Goal: Information Seeking & Learning: Learn about a topic

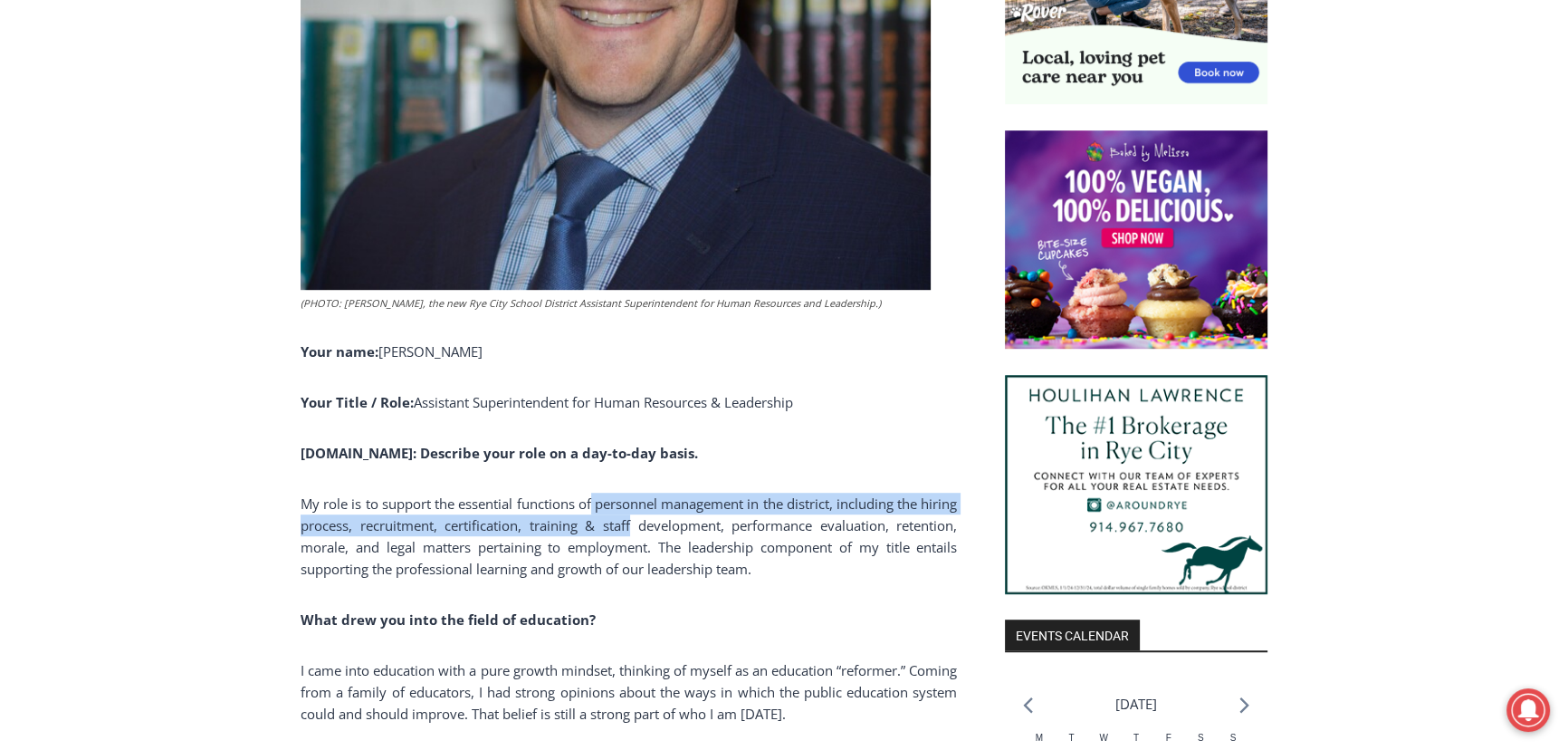
drag, startPoint x: 641, startPoint y: 513, endPoint x: 603, endPoint y: 512, distance: 38.0
click at [603, 512] on p "My role is to support the essential functions of personnel management in the di…" at bounding box center [628, 536] width 656 height 87
click at [548, 515] on p "My role is to support the essential functions of personnel management in the di…" at bounding box center [628, 536] width 656 height 87
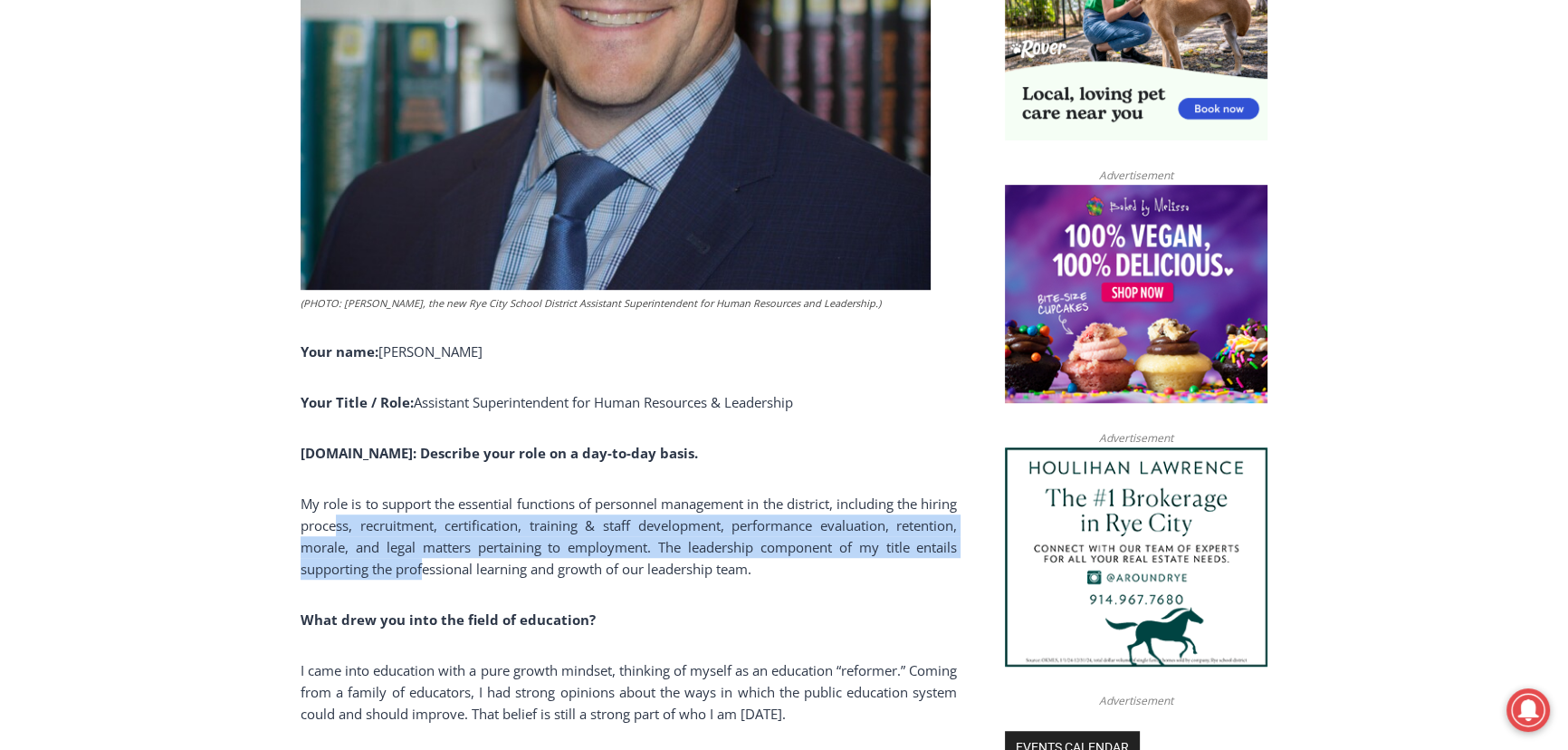
drag, startPoint x: 470, startPoint y: 557, endPoint x: 377, endPoint y: 513, distance: 102.9
click at [378, 514] on p "My role is to support the essential functions of personnel management in the di…" at bounding box center [628, 536] width 656 height 87
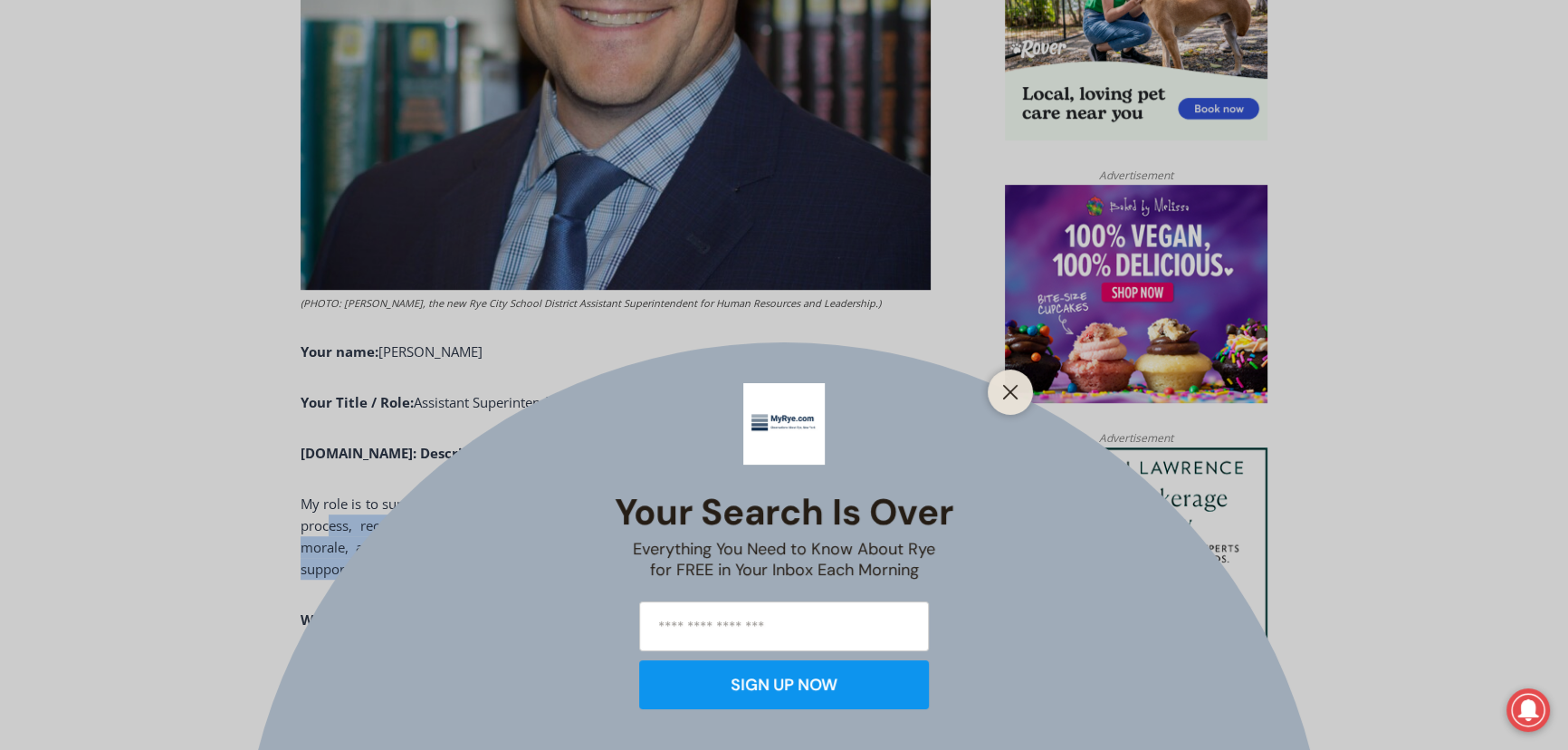
scroll to position [1561, 0]
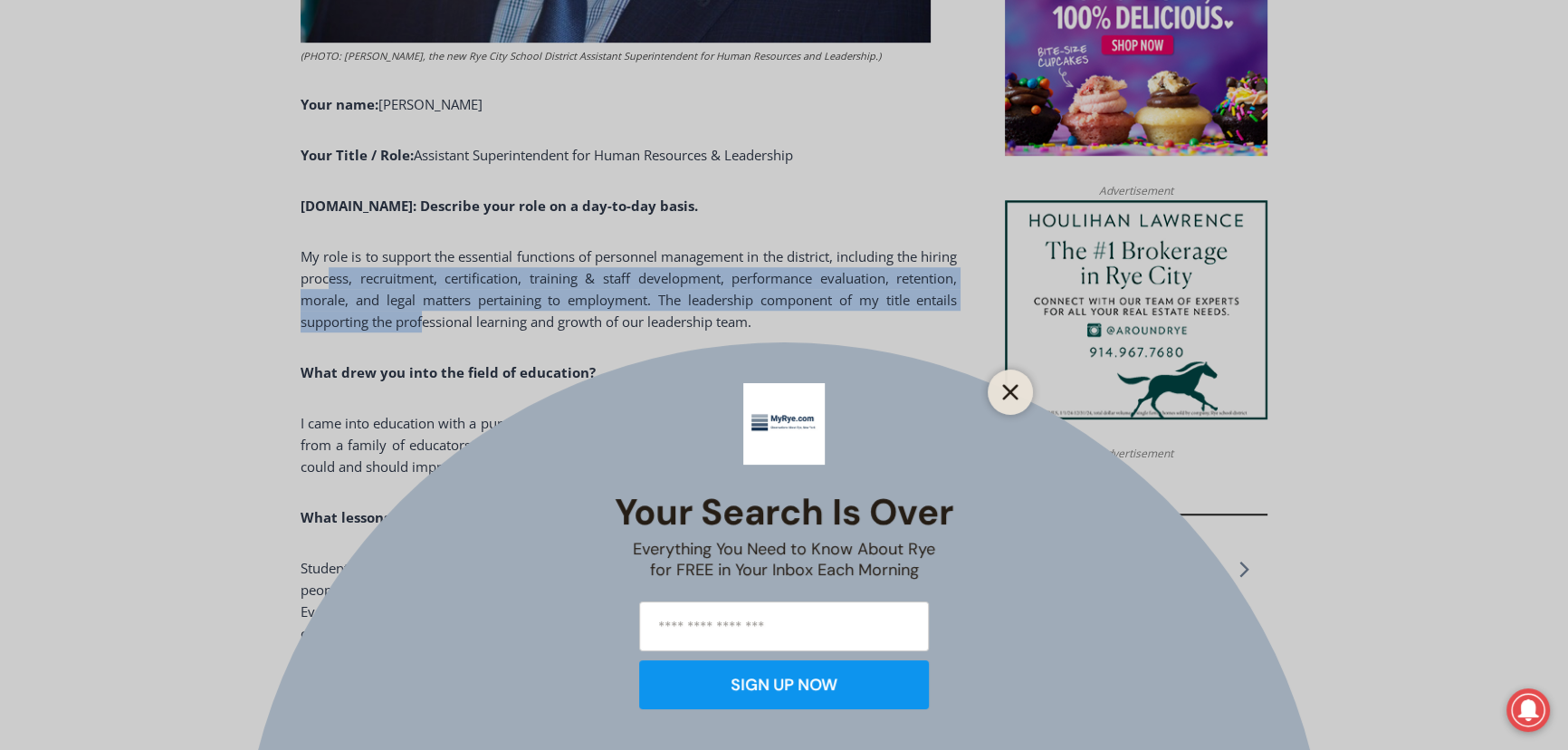
click at [1001, 391] on button "Close" at bounding box center [1009, 391] width 25 height 25
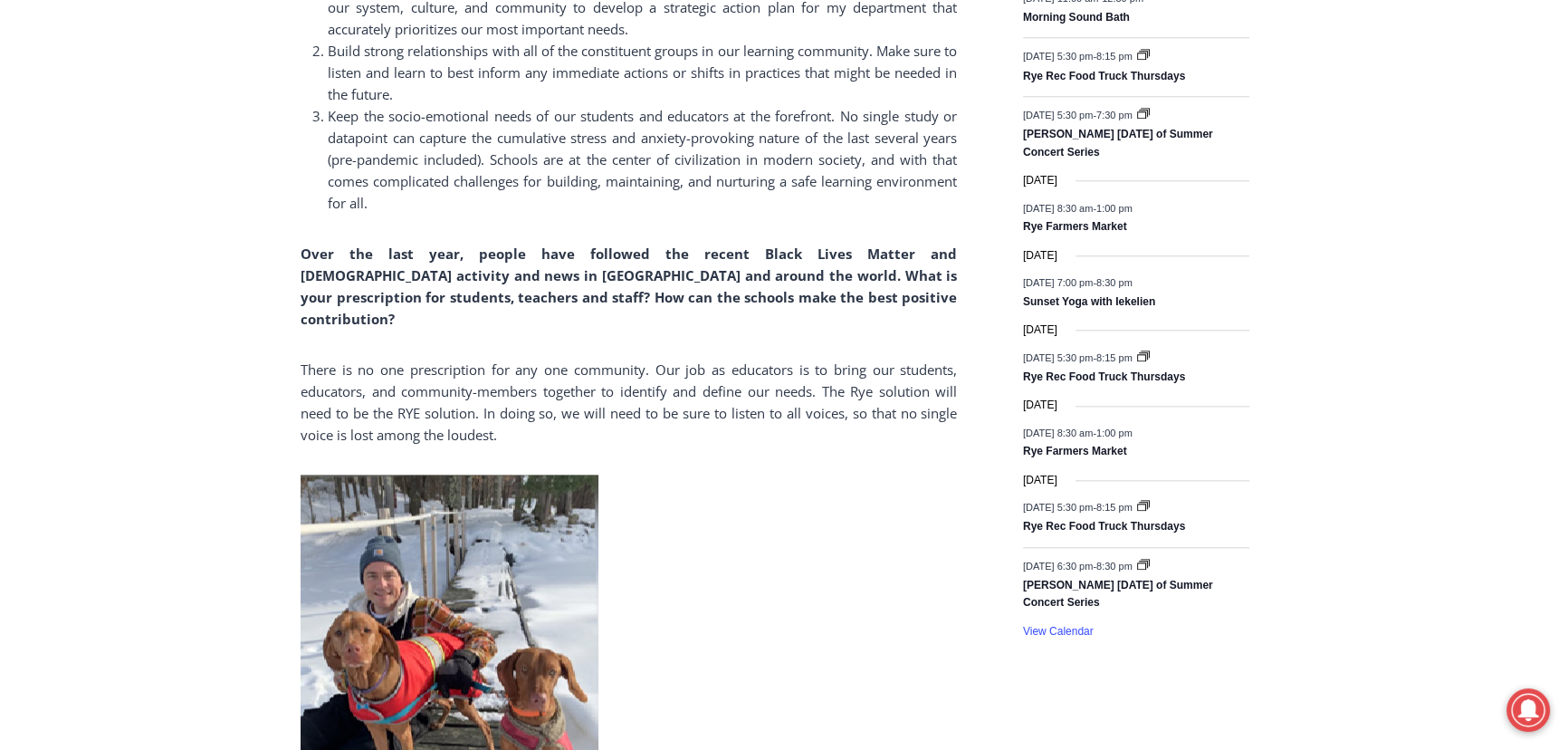
scroll to position [2466, 0]
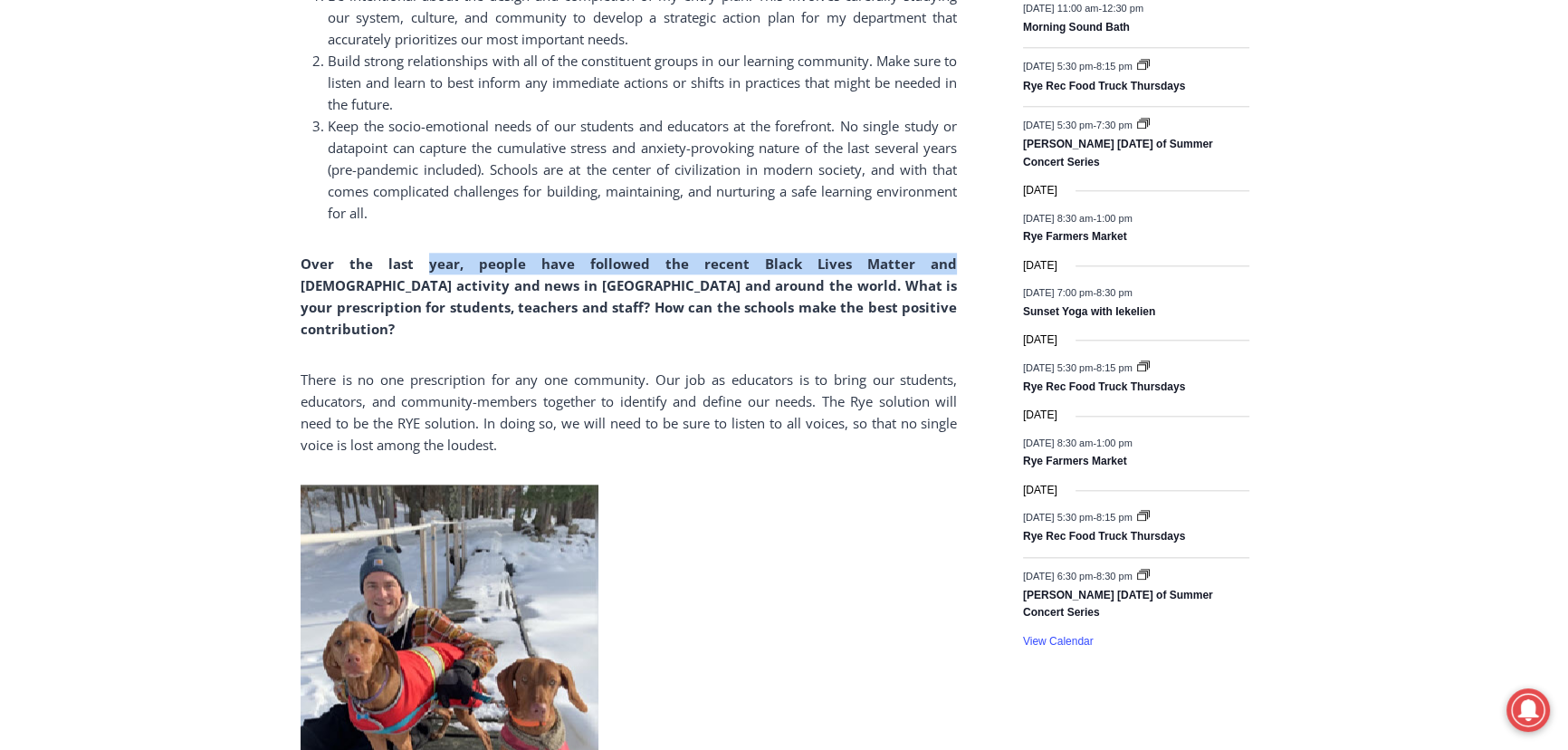
drag, startPoint x: 413, startPoint y: 263, endPoint x: 811, endPoint y: 265, distance: 398.0
click at [811, 265] on strong "Over the last year, people have followed the recent Black Lives Matter and [DEM…" at bounding box center [628, 296] width 656 height 84
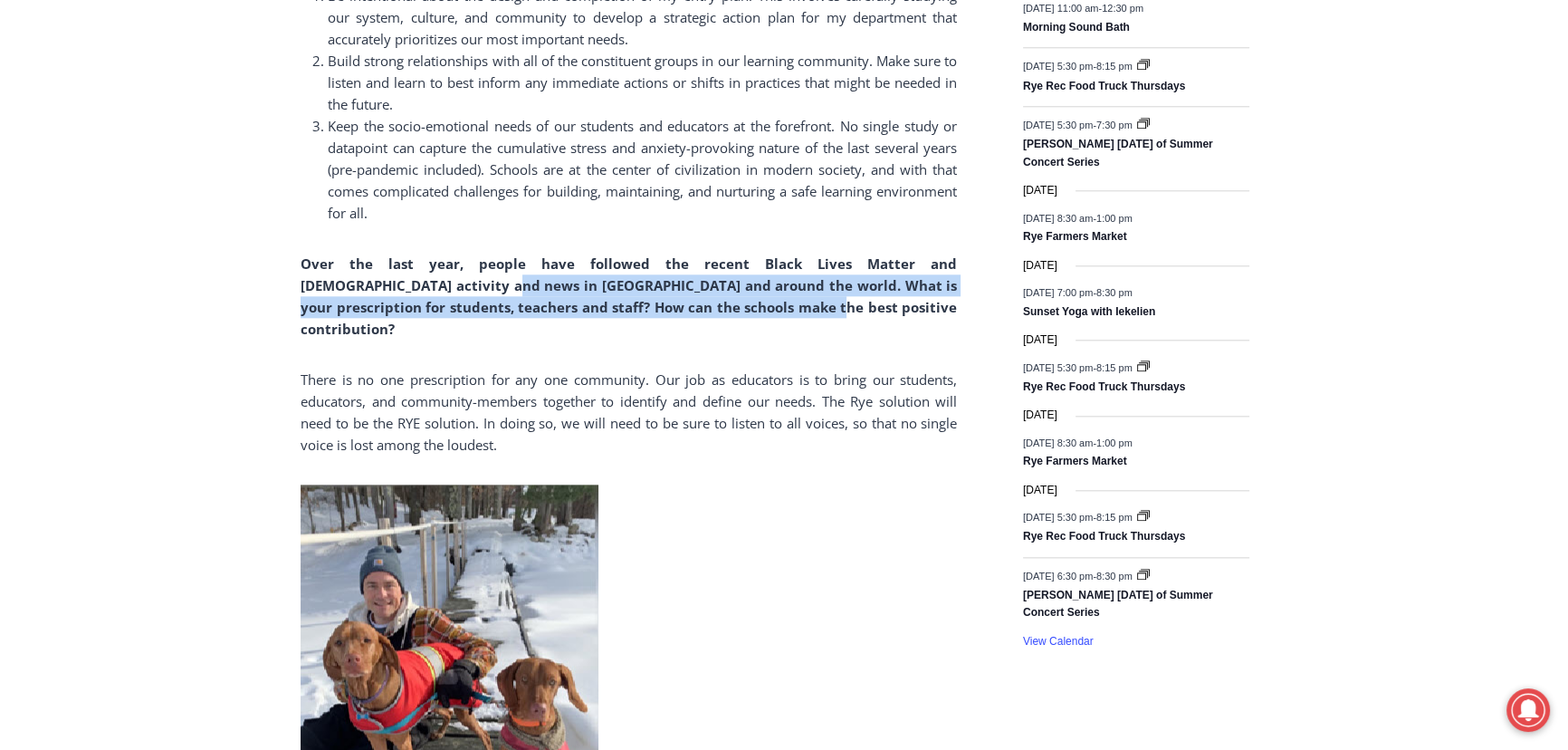
drag, startPoint x: 365, startPoint y: 280, endPoint x: 669, endPoint y: 294, distance: 304.3
click at [661, 295] on strong "Over the last year, people have followed the recent Black Lives Matter and [DEM…" at bounding box center [628, 296] width 656 height 84
click at [841, 287] on strong "Over the last year, people have followed the recent Black Lives Matter and [DEM…" at bounding box center [628, 296] width 656 height 84
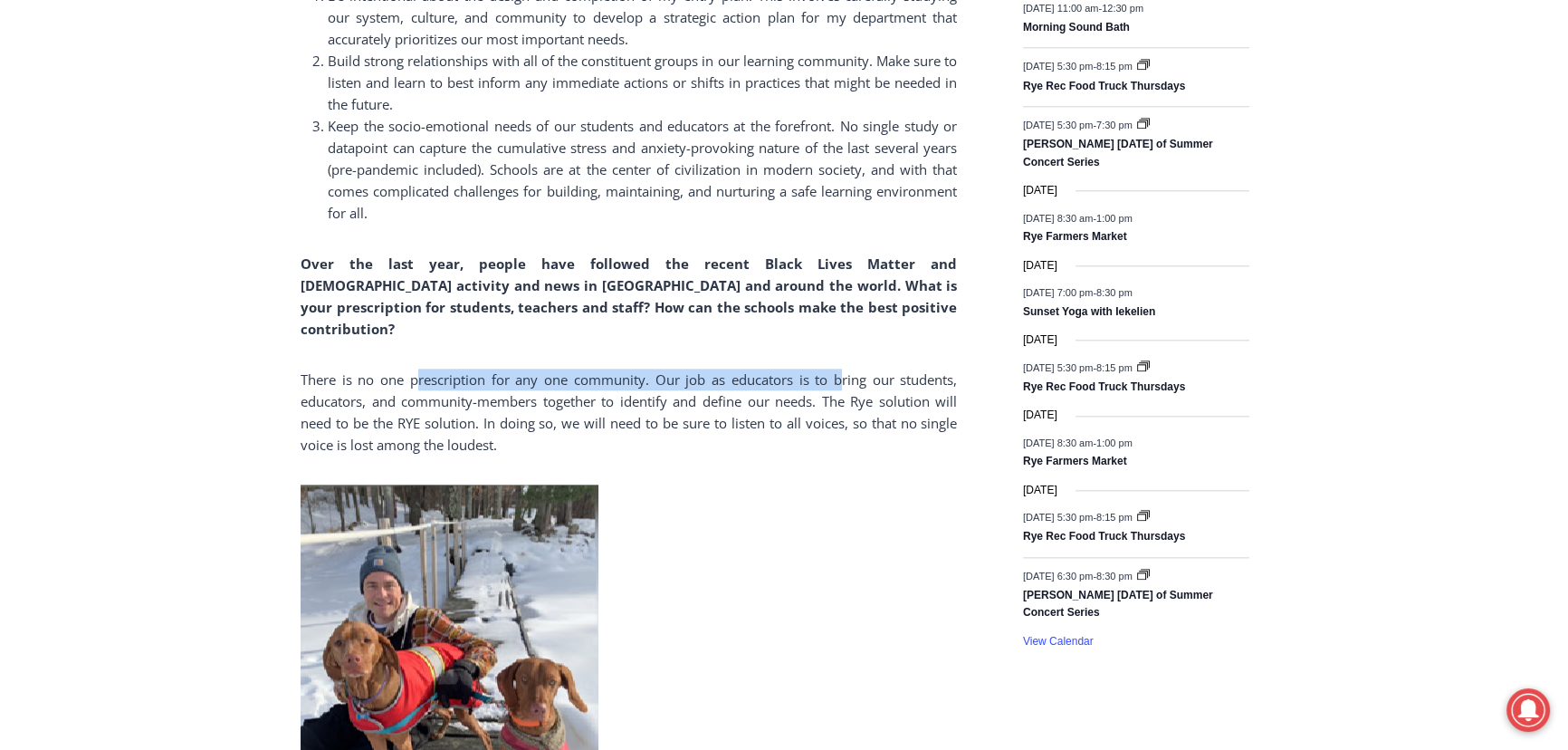
drag, startPoint x: 478, startPoint y: 363, endPoint x: 840, endPoint y: 363, distance: 362.0
click at [840, 369] on p "There is no one prescription for any one community. Our job as educators is to …" at bounding box center [628, 411] width 656 height 87
click at [644, 414] on p "There is no one prescription for any one community. Our job as educators is to …" at bounding box center [628, 411] width 656 height 87
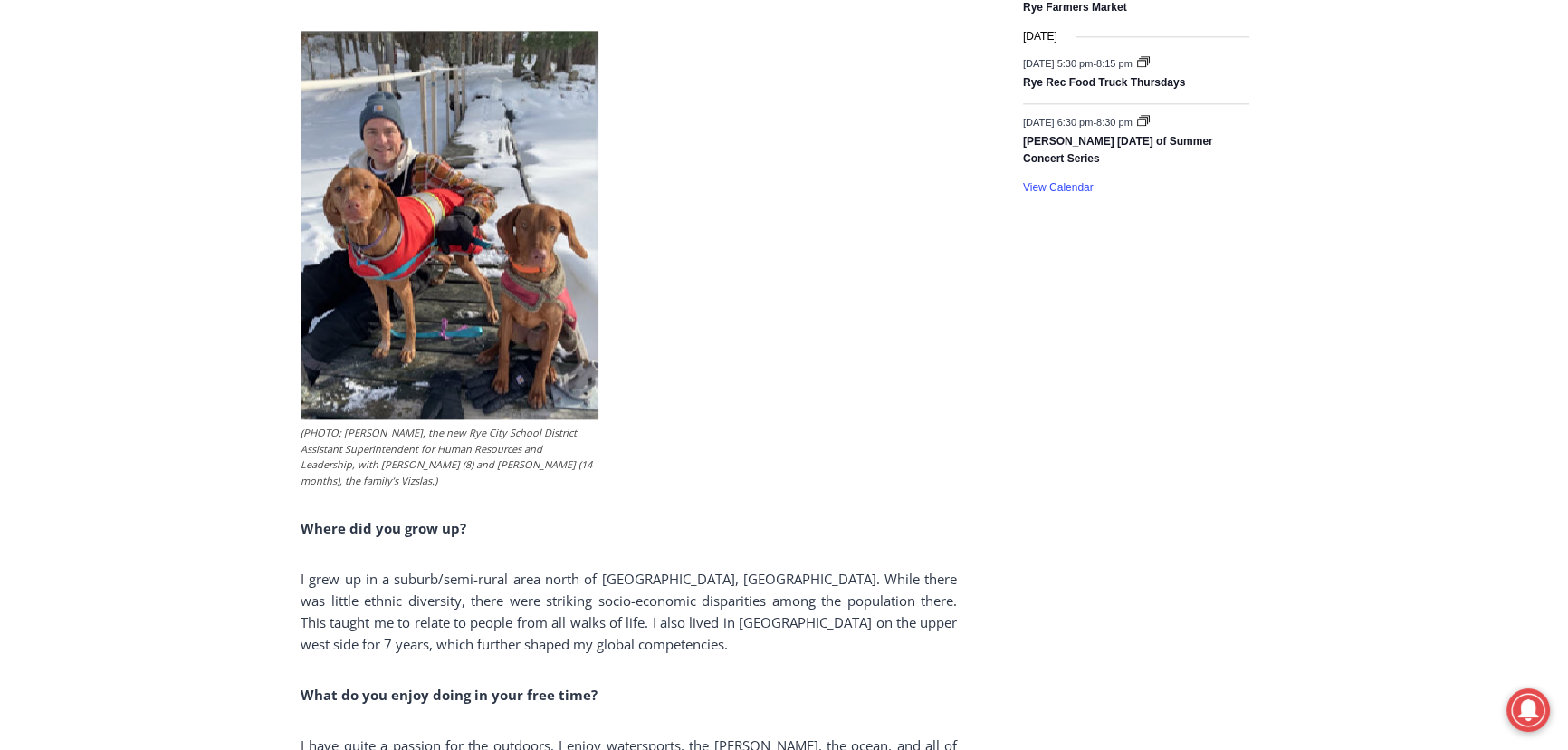
scroll to position [3125, 0]
